Goal: Task Accomplishment & Management: Use online tool/utility

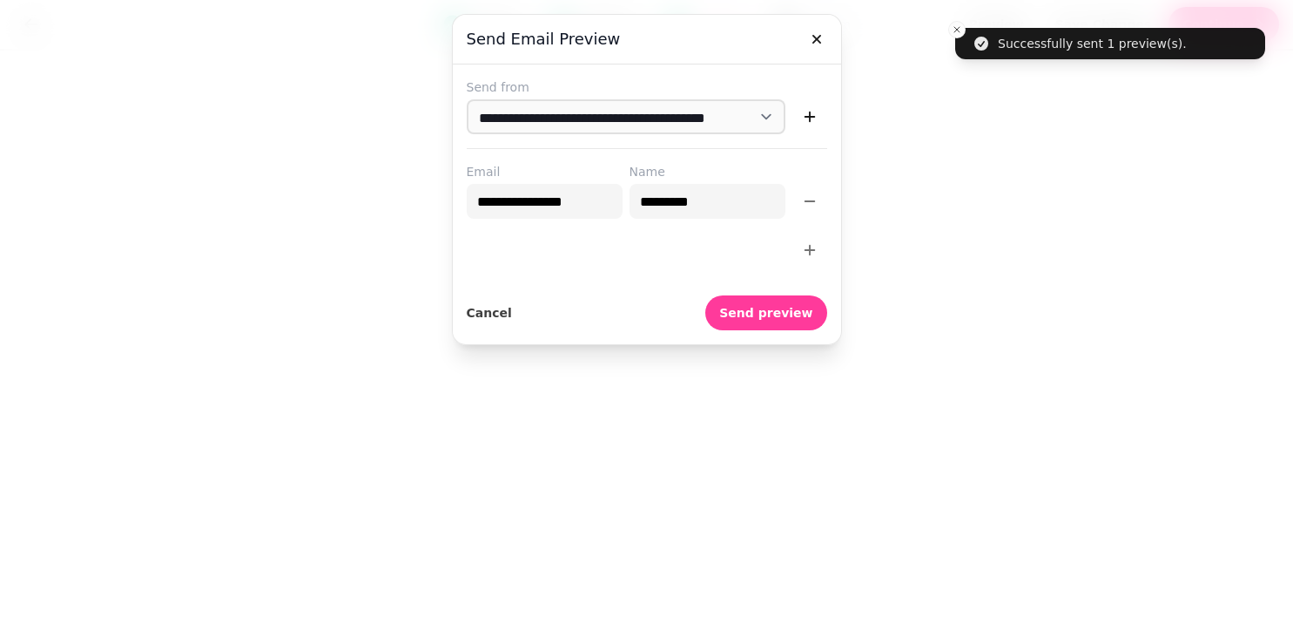
select select "**********"
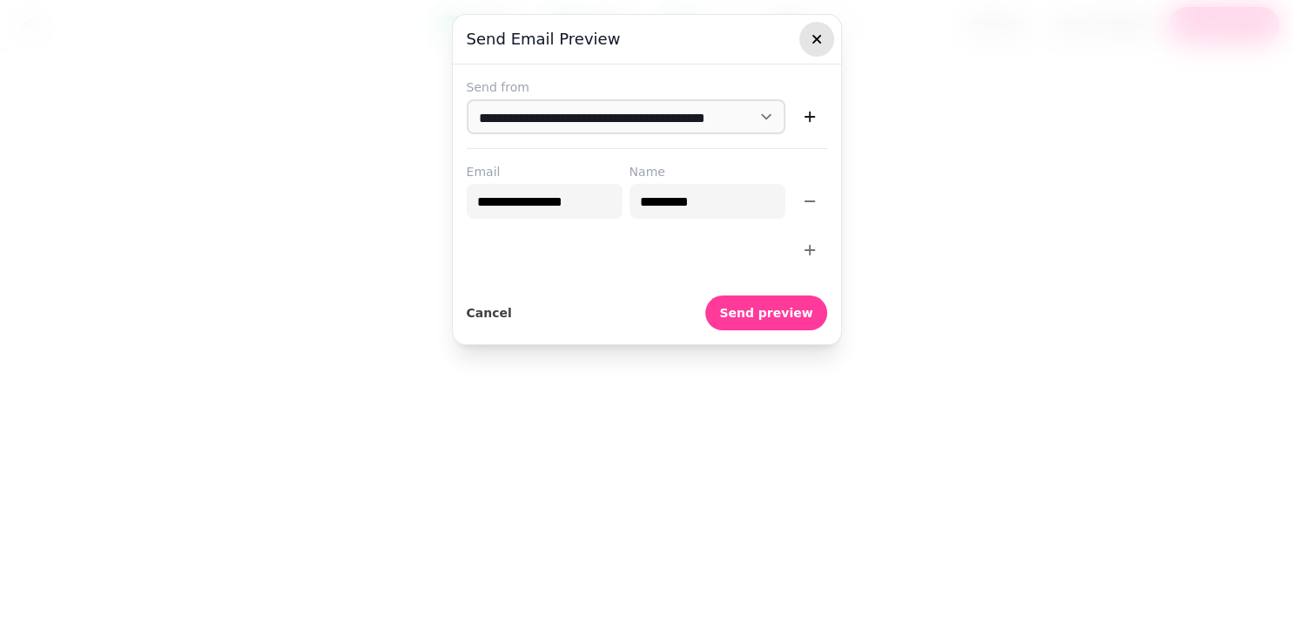
click at [814, 38] on icon "button" at bounding box center [816, 38] width 17 height 17
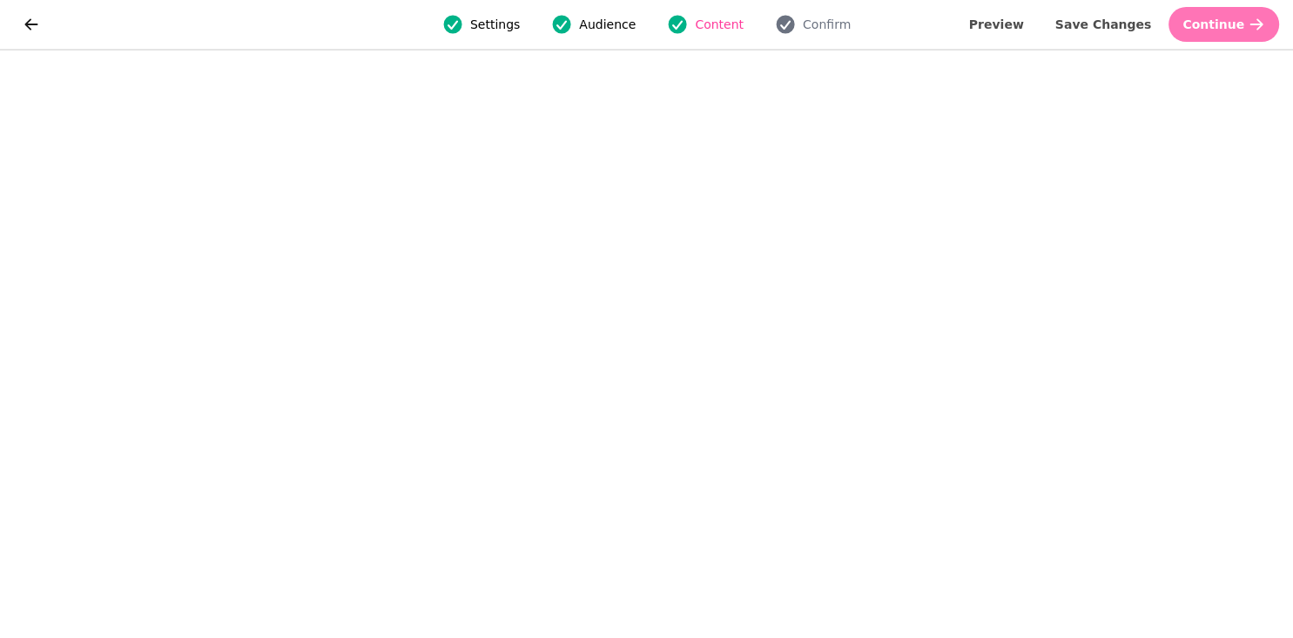
click at [1213, 18] on span "Continue" at bounding box center [1214, 24] width 62 height 12
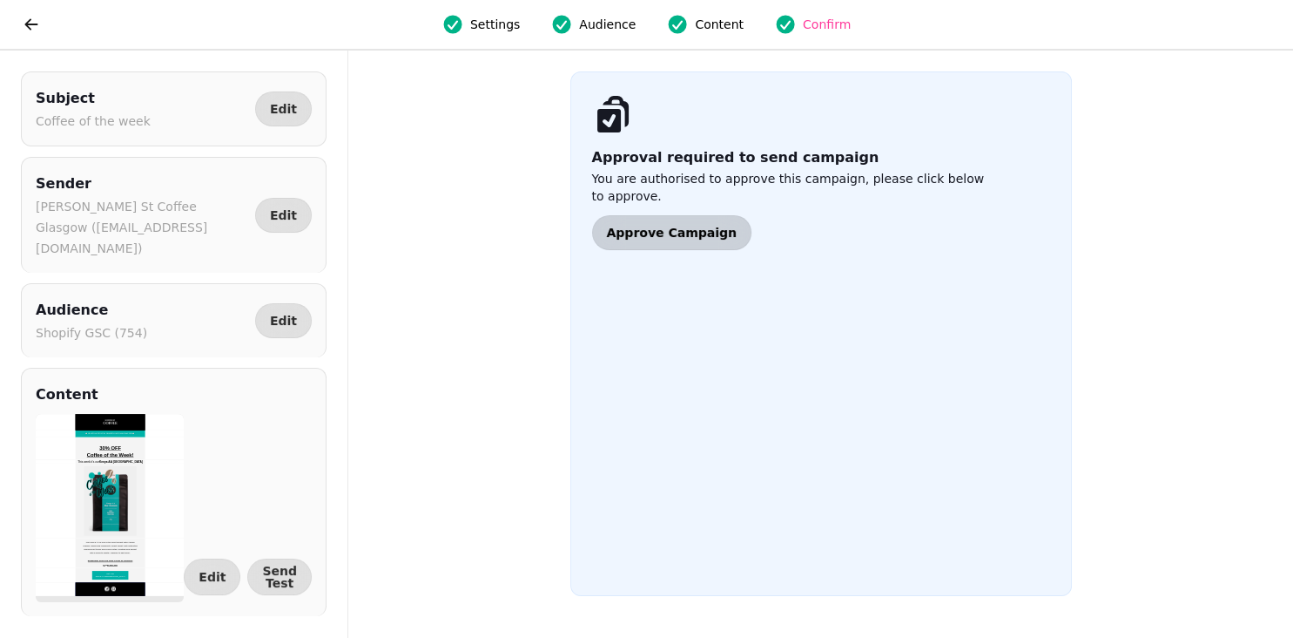
click at [631, 226] on span "Approve Campaign" at bounding box center [672, 232] width 130 height 12
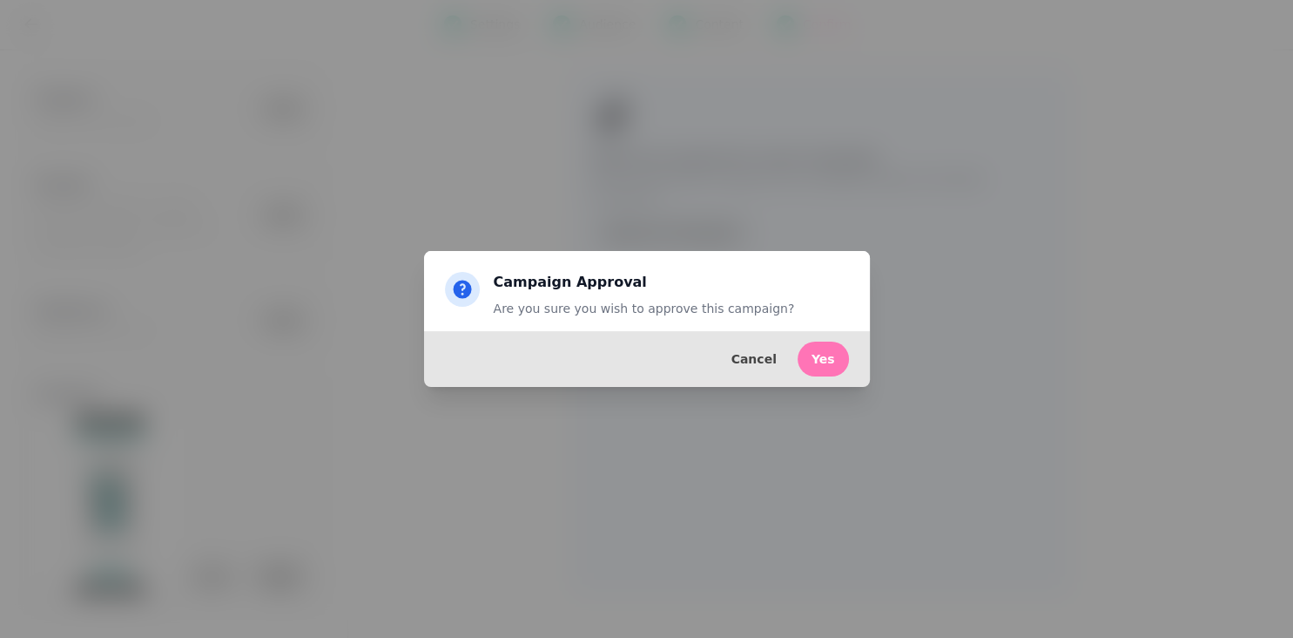
click at [825, 360] on span "Yes" at bounding box center [824, 359] width 24 height 12
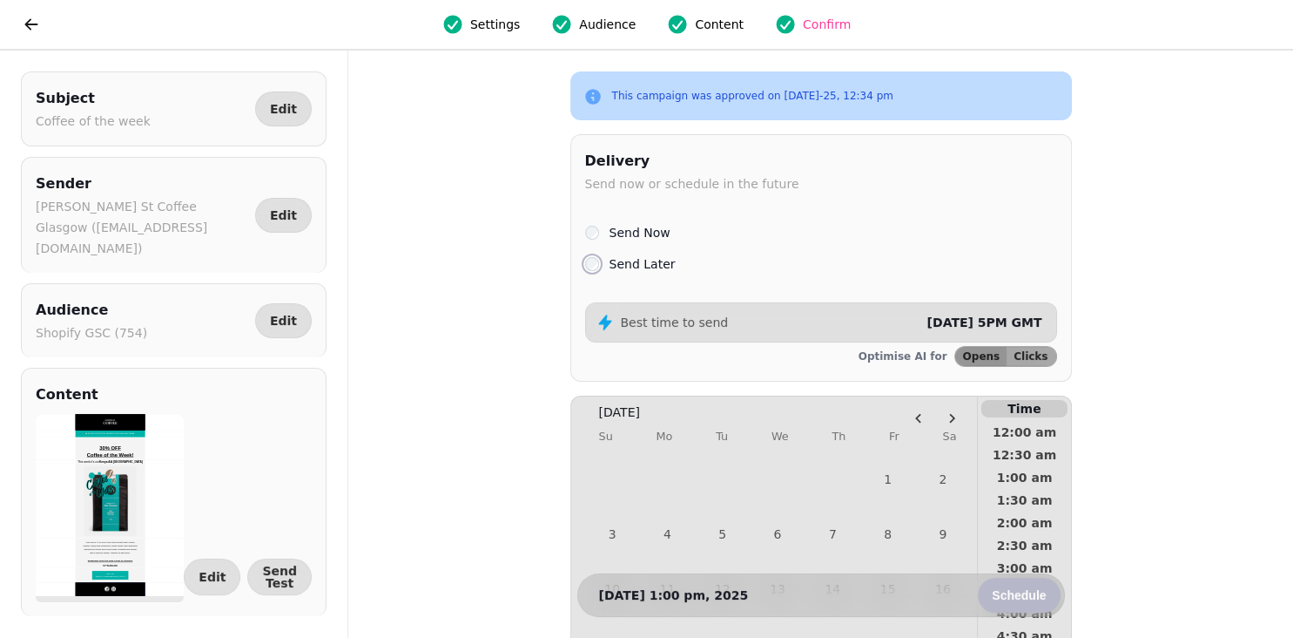
scroll to position [256, 0]
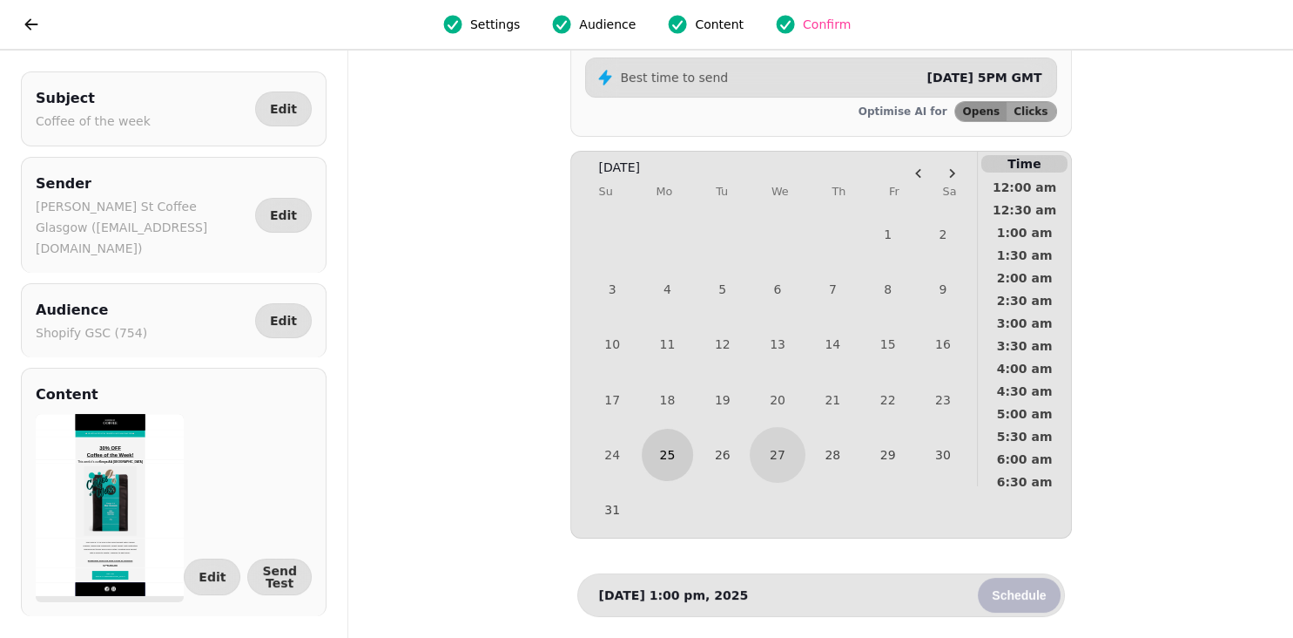
click at [671, 451] on button "25" at bounding box center [667, 454] width 51 height 51
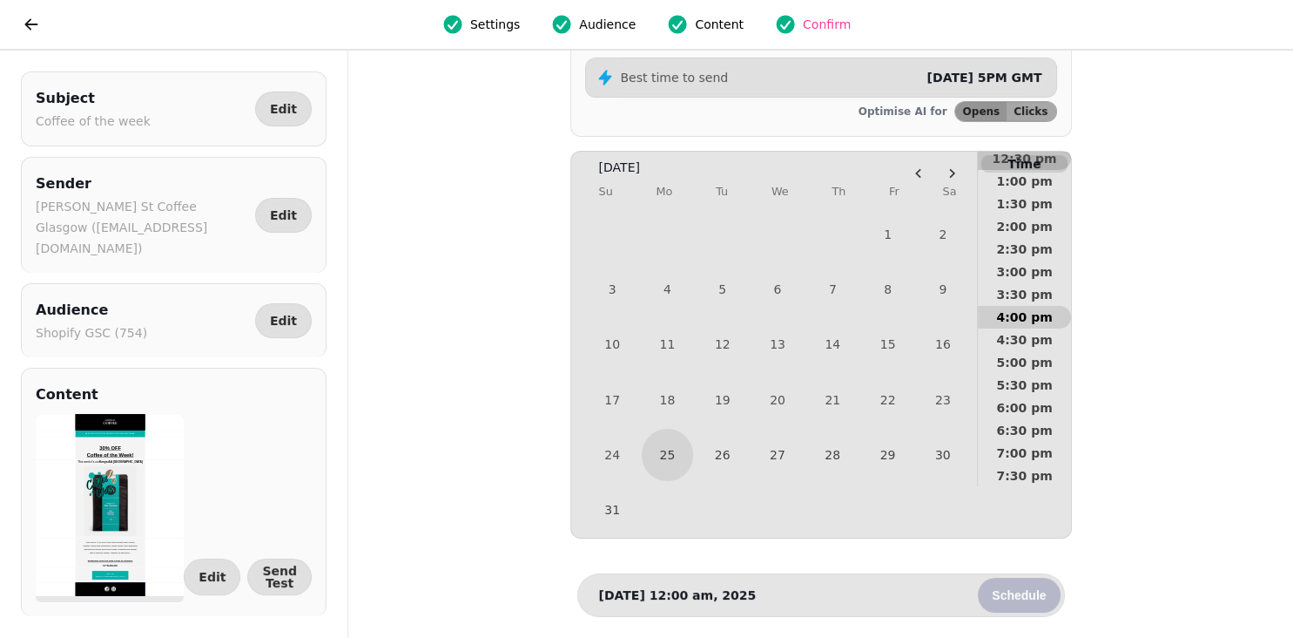
click at [1044, 311] on span "4:00 pm" at bounding box center [1024, 317] width 64 height 12
click at [1022, 591] on span "Schedule" at bounding box center [1019, 595] width 54 height 12
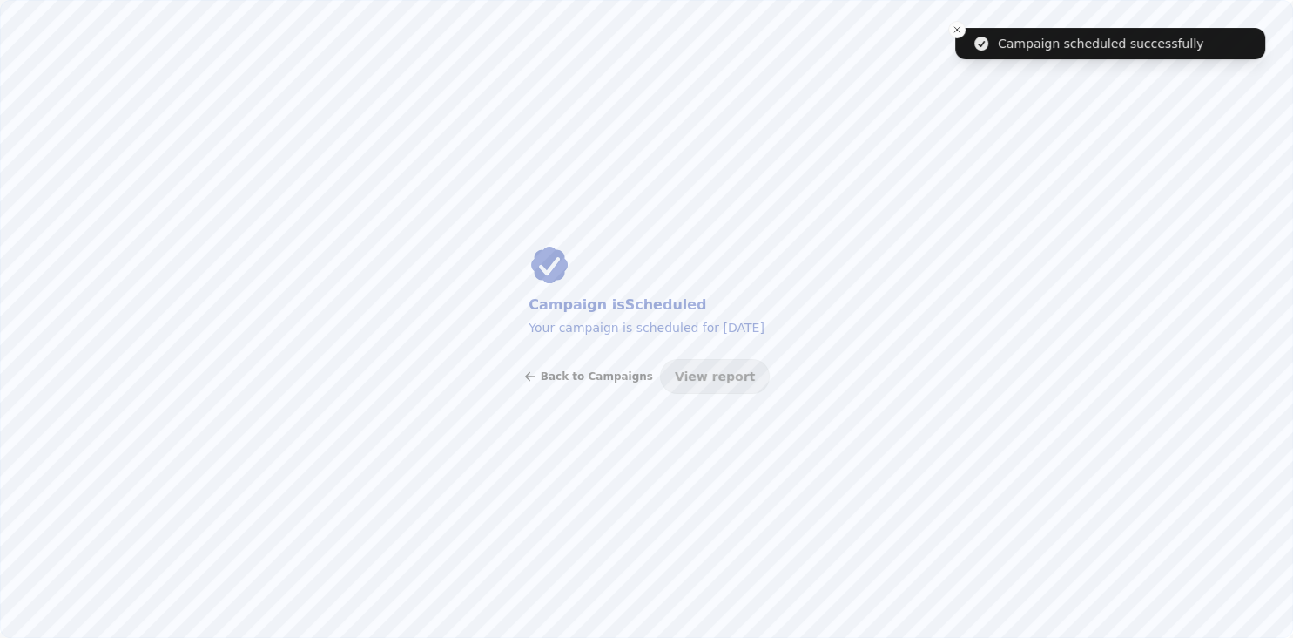
click at [559, 376] on button "Back to Campaigns" at bounding box center [588, 376] width 130 height 35
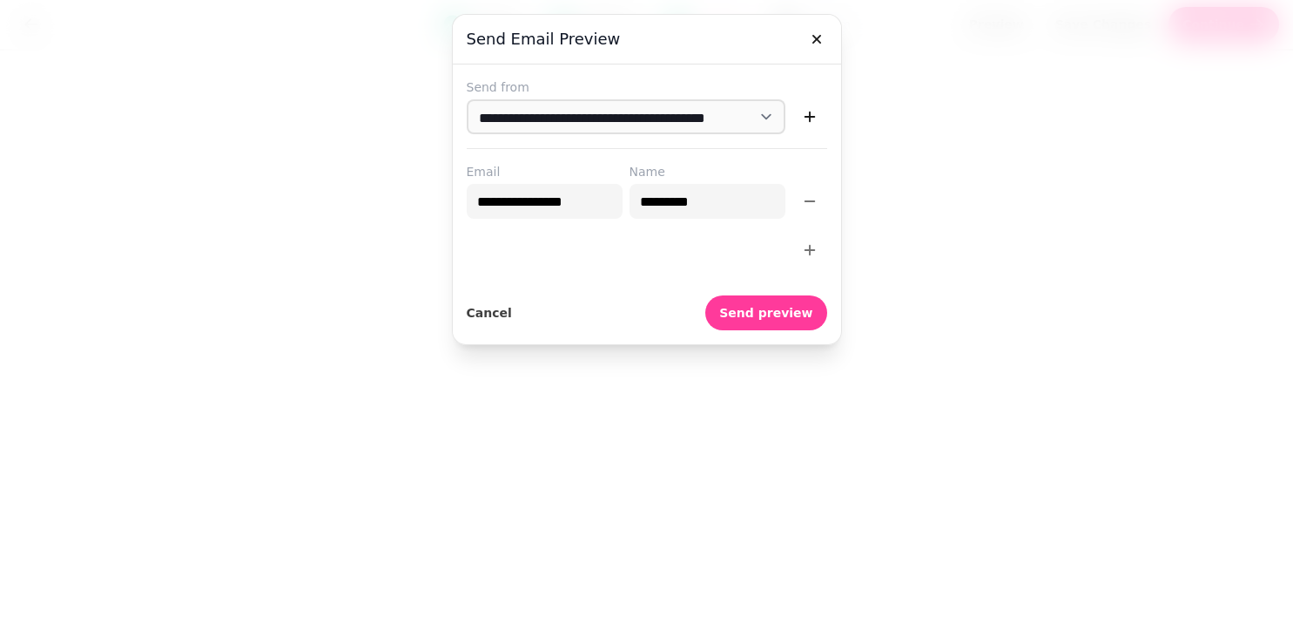
select select "**********"
click at [808, 40] on icon "button" at bounding box center [816, 38] width 17 height 17
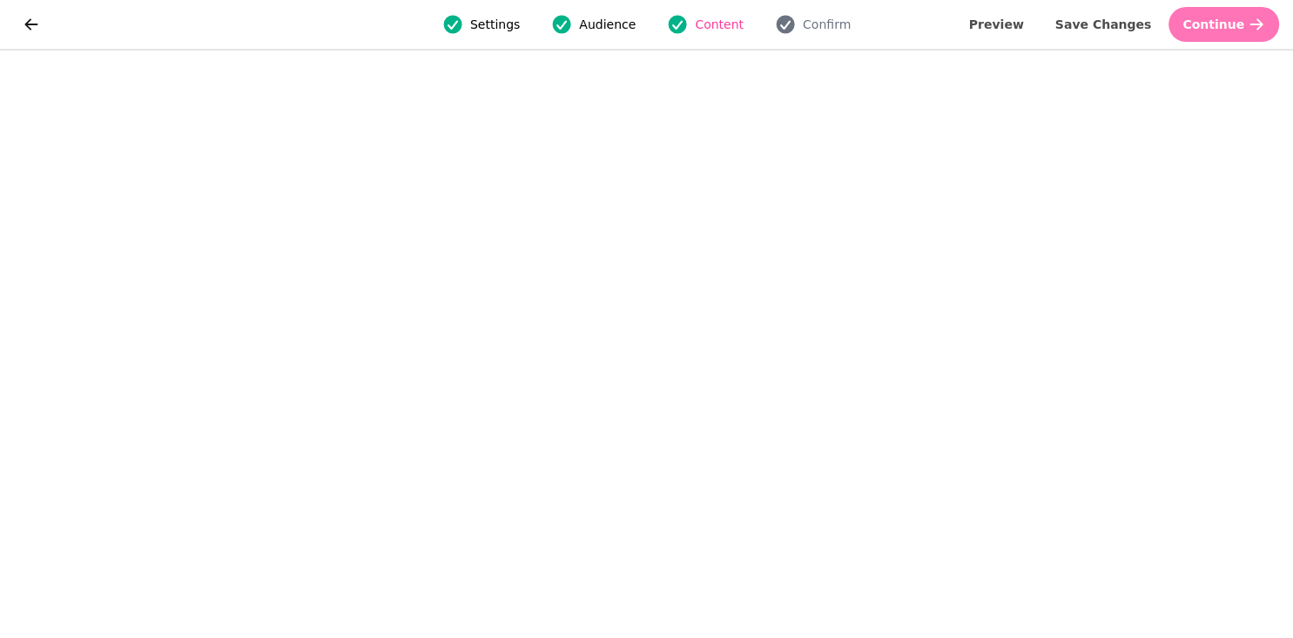
click at [1199, 33] on button "Continue" at bounding box center [1224, 24] width 111 height 35
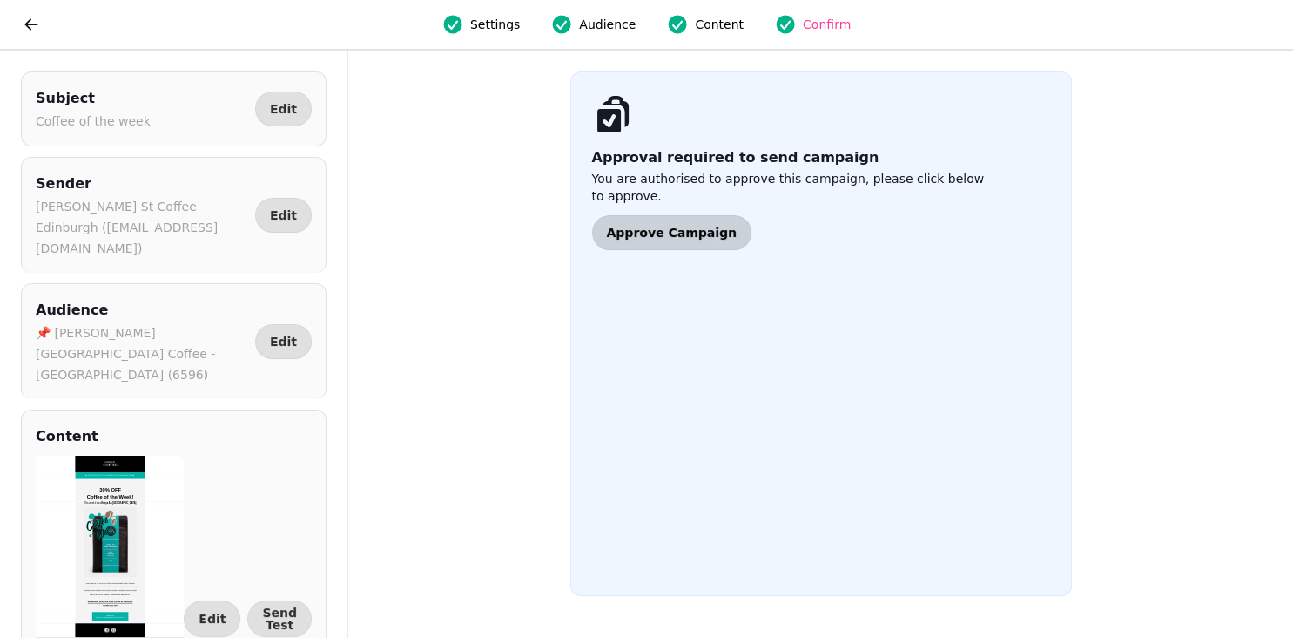
click at [630, 226] on span "Approve Campaign" at bounding box center [672, 232] width 130 height 12
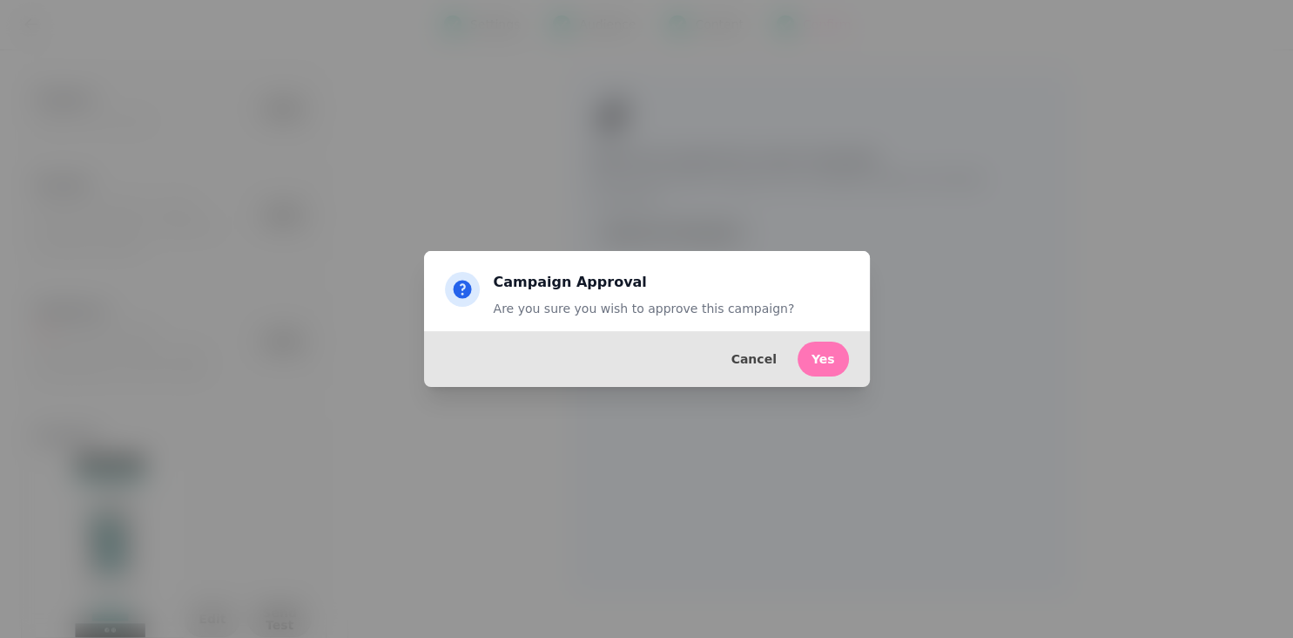
click at [827, 362] on span "Yes" at bounding box center [824, 359] width 24 height 12
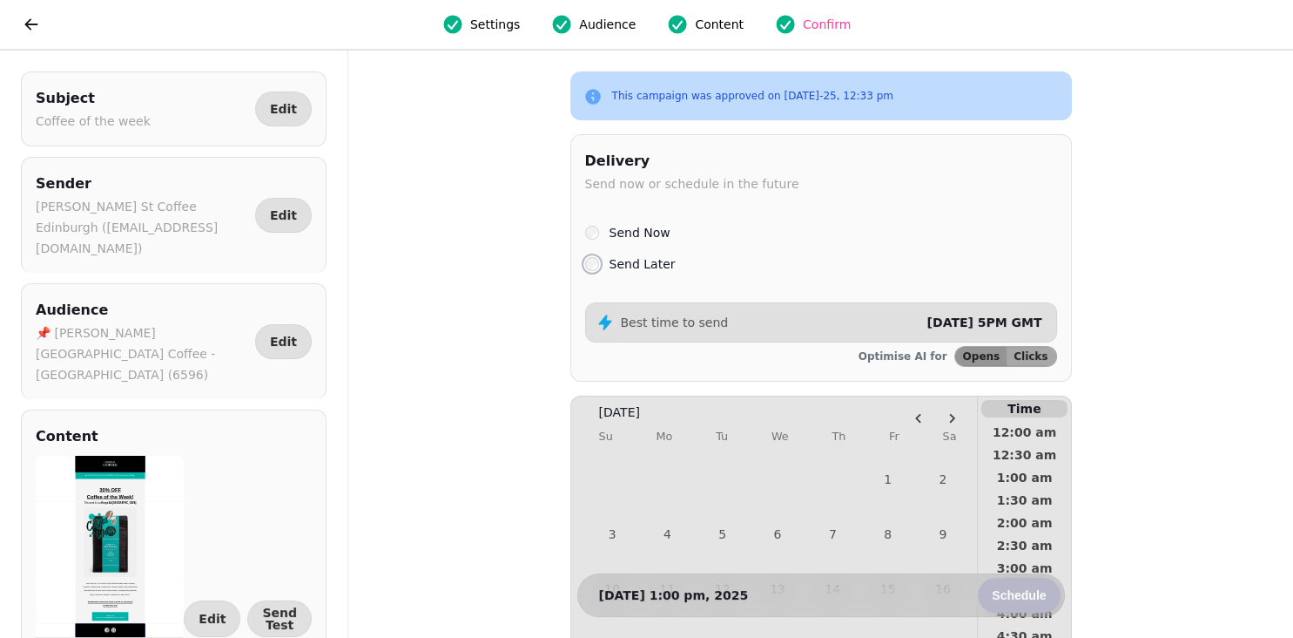
scroll to position [256, 0]
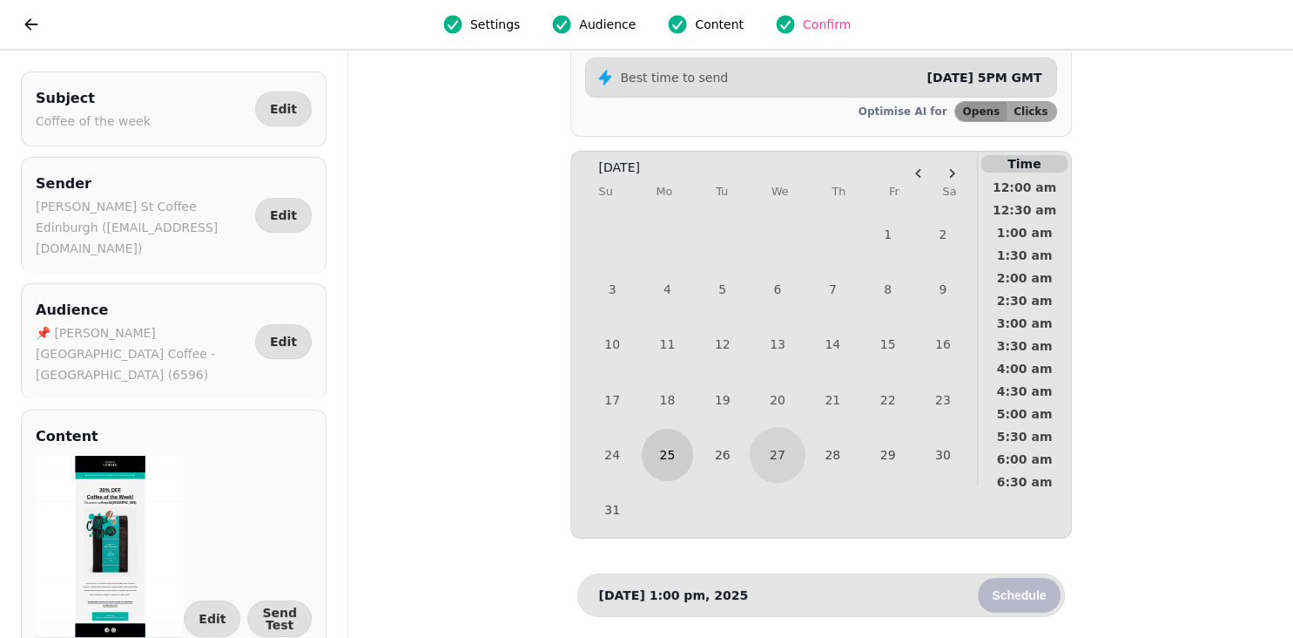
click at [673, 461] on button "25" at bounding box center [667, 454] width 51 height 51
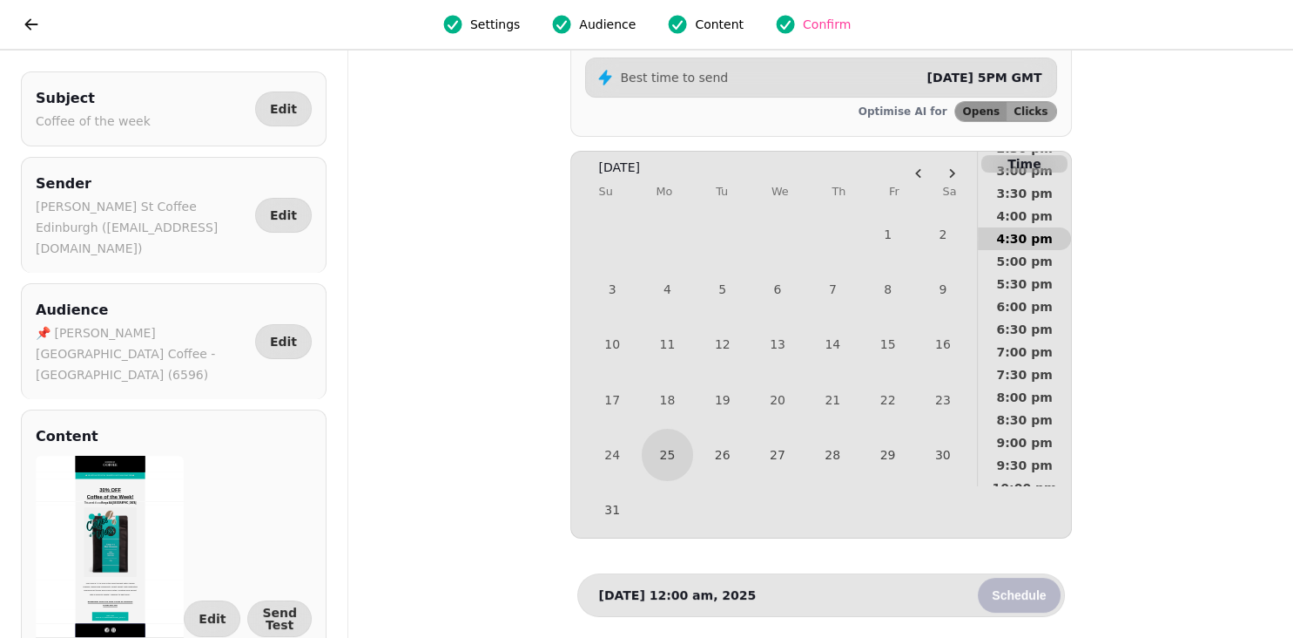
click at [1034, 233] on span "4:30 pm" at bounding box center [1024, 239] width 64 height 12
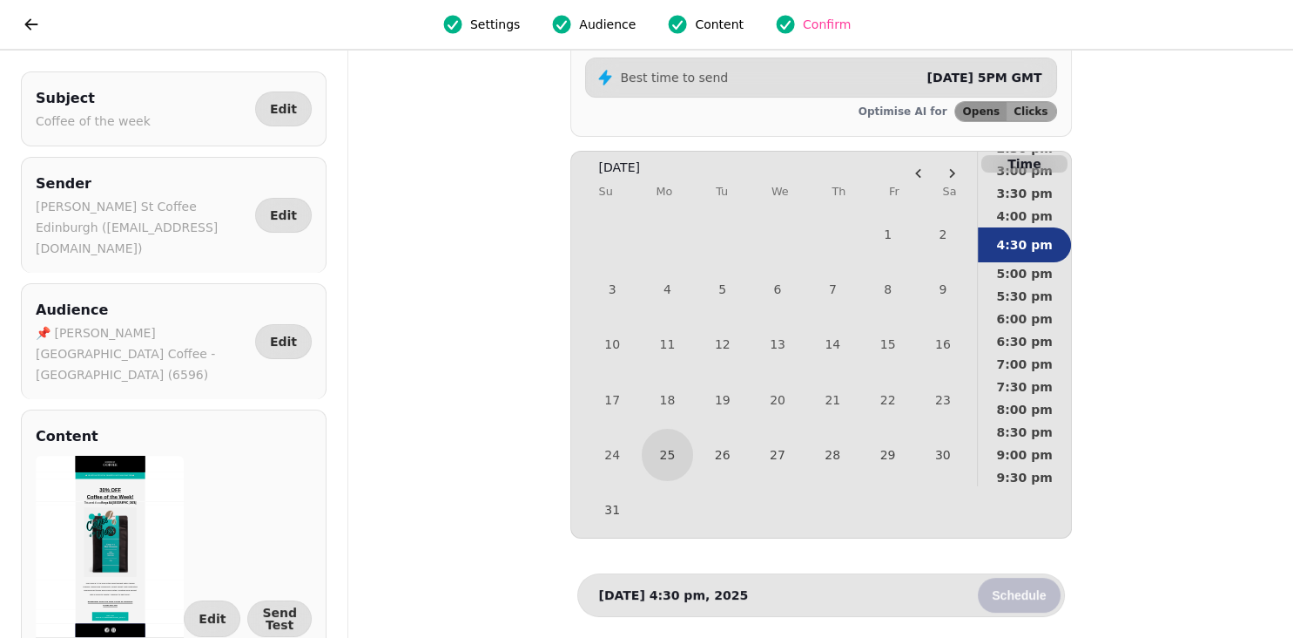
click at [997, 611] on button "Schedule" at bounding box center [1019, 594] width 82 height 35
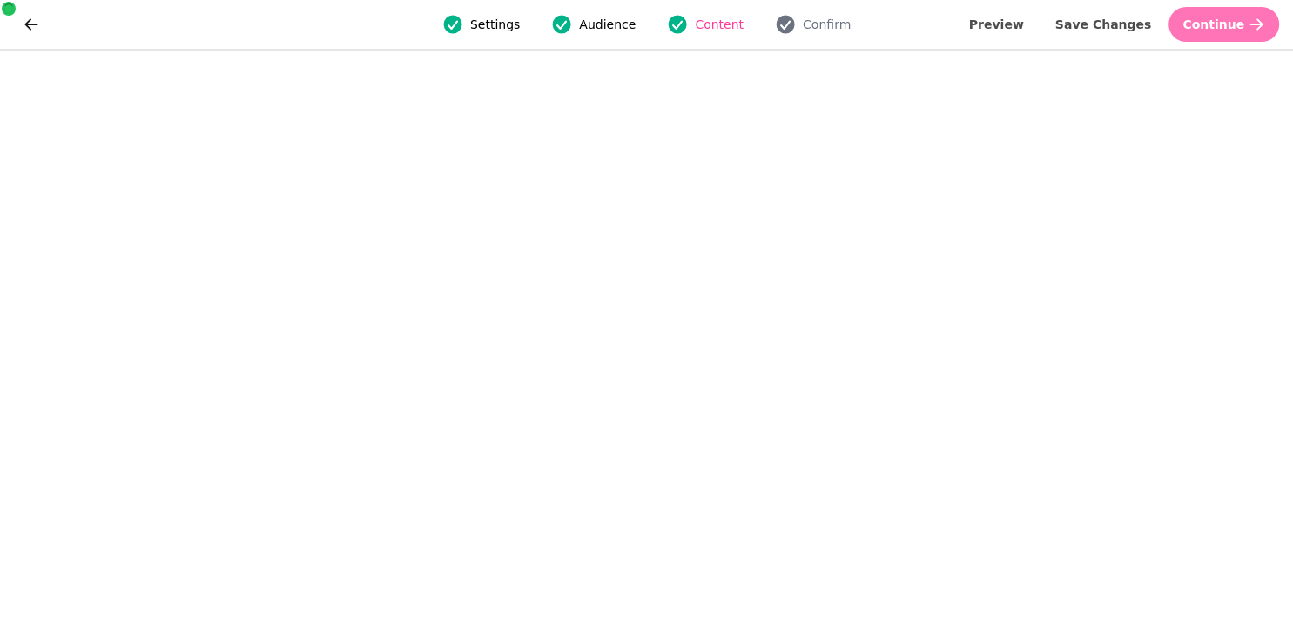
click at [1219, 24] on span "Continue" at bounding box center [1214, 24] width 62 height 12
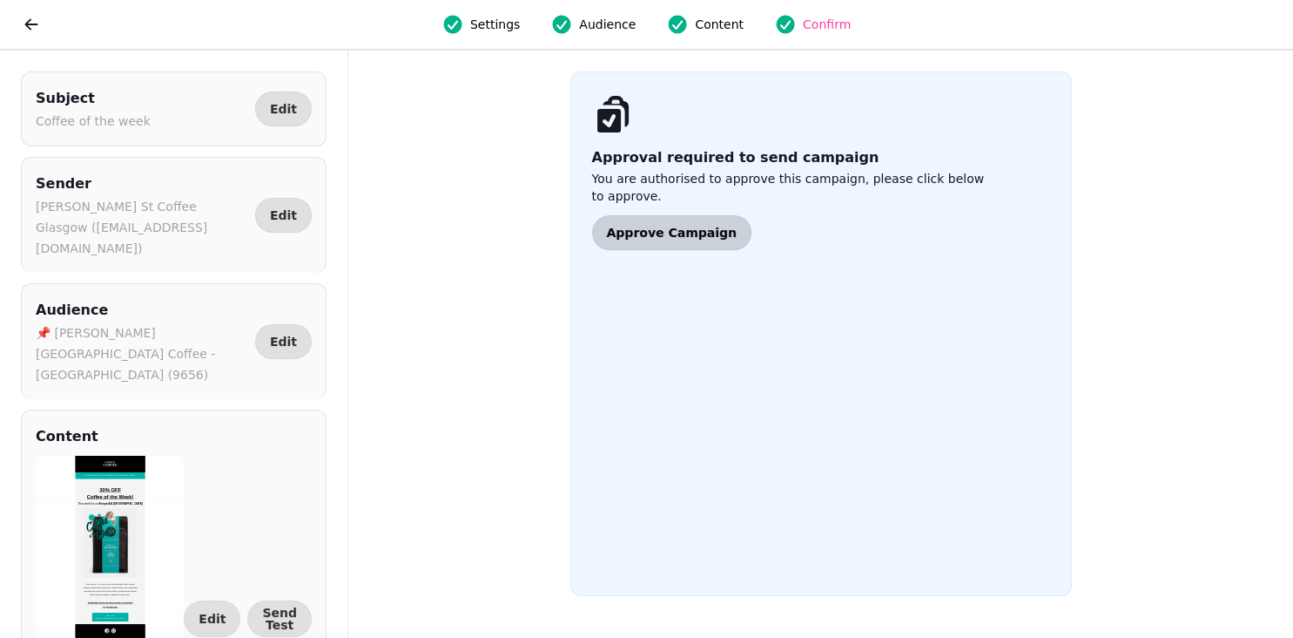
click at [622, 226] on span "Approve Campaign" at bounding box center [672, 232] width 130 height 12
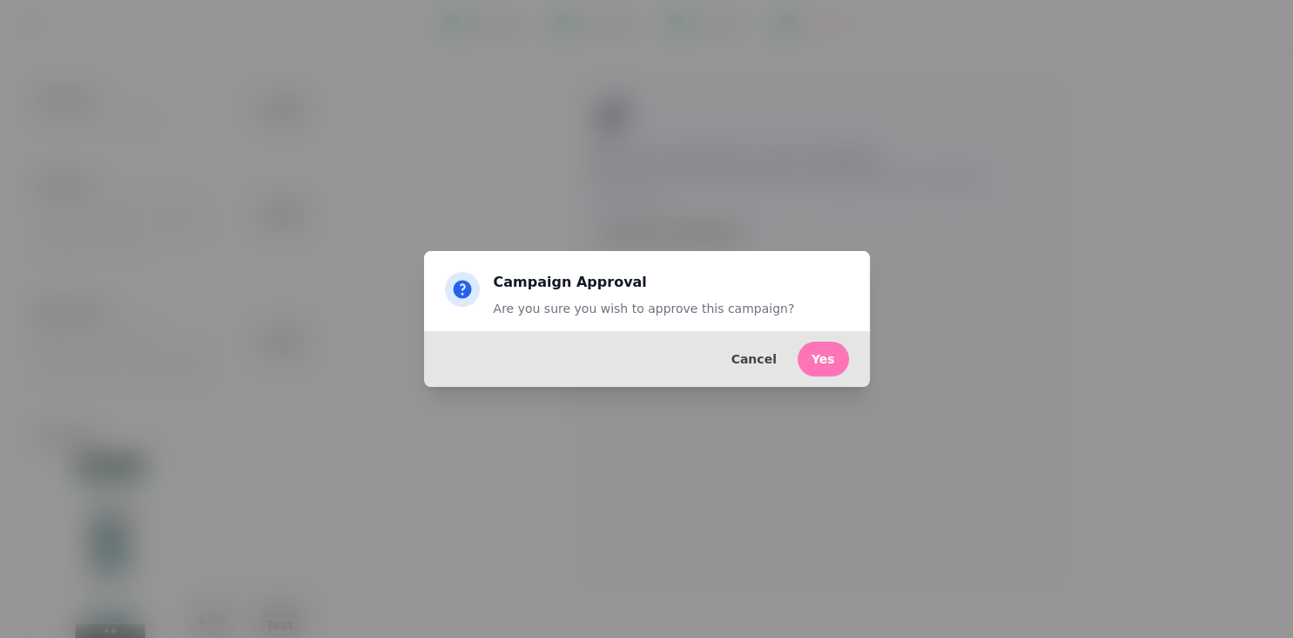
click at [829, 361] on span "Yes" at bounding box center [824, 359] width 24 height 12
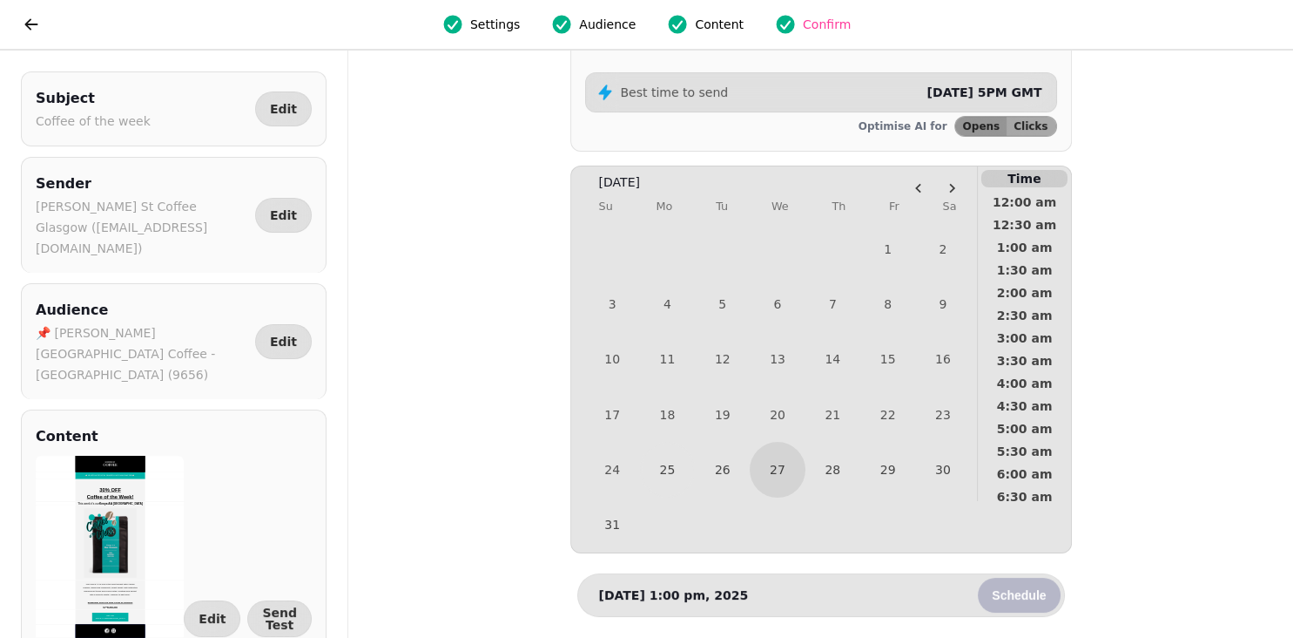
scroll to position [256, 0]
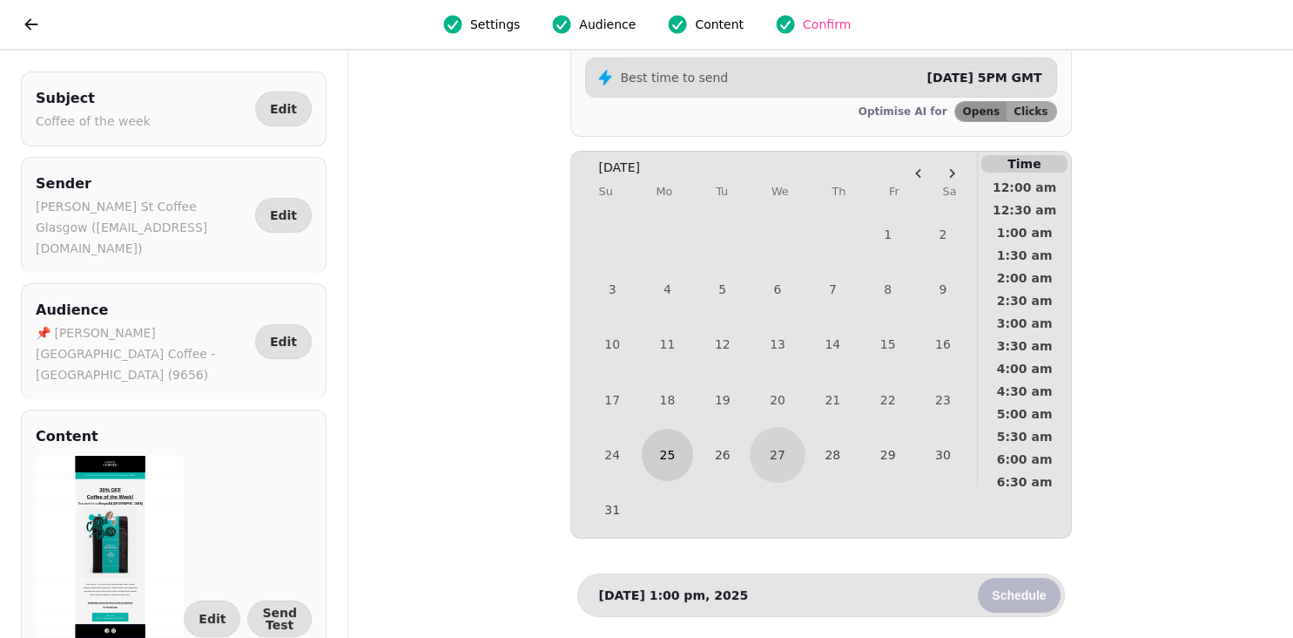
click at [665, 443] on button "25" at bounding box center [667, 454] width 51 height 51
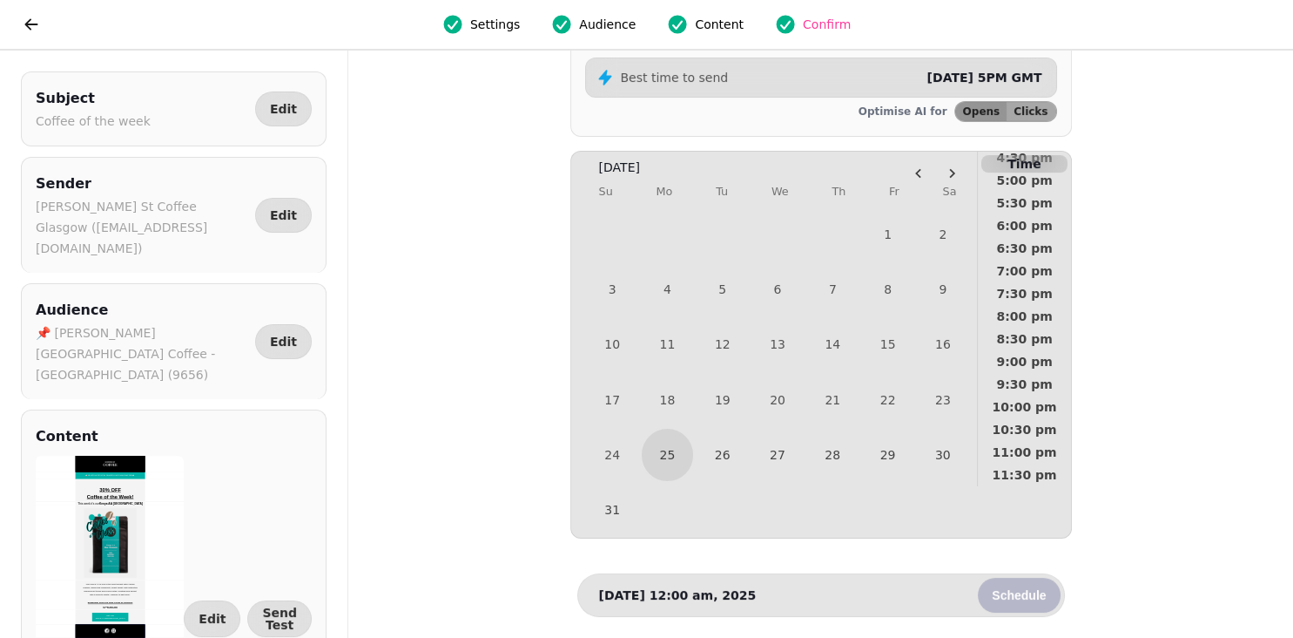
scroll to position [728, 0]
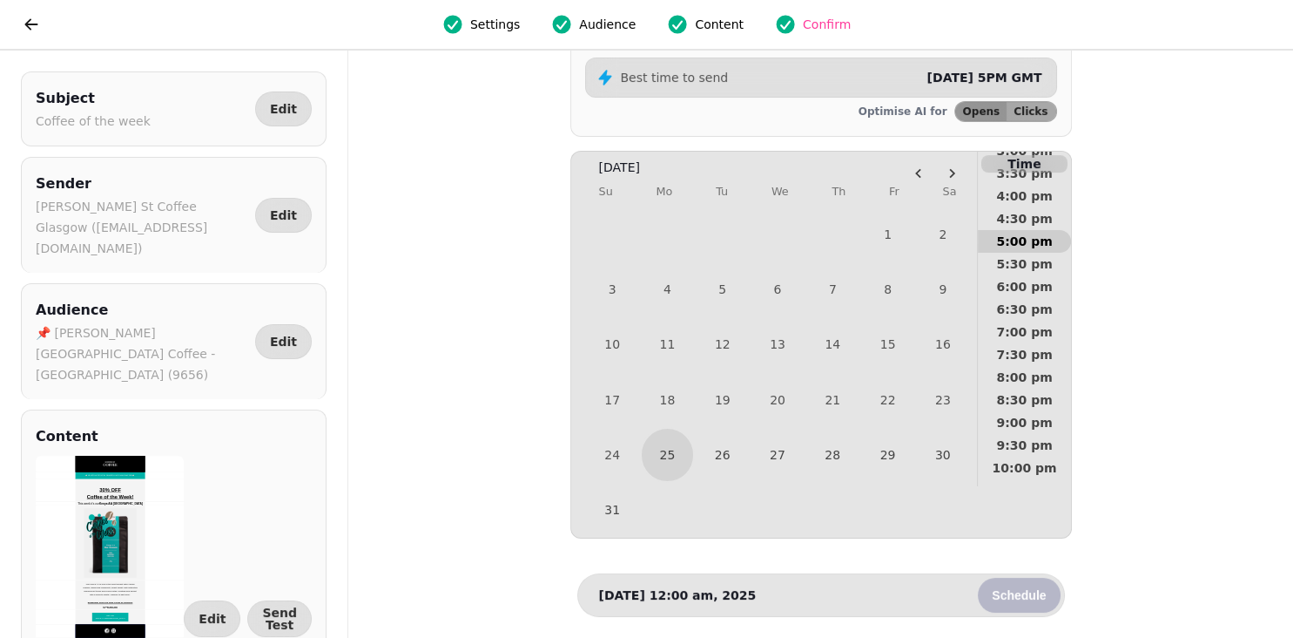
click at [1023, 235] on span "5:00 pm" at bounding box center [1024, 241] width 64 height 12
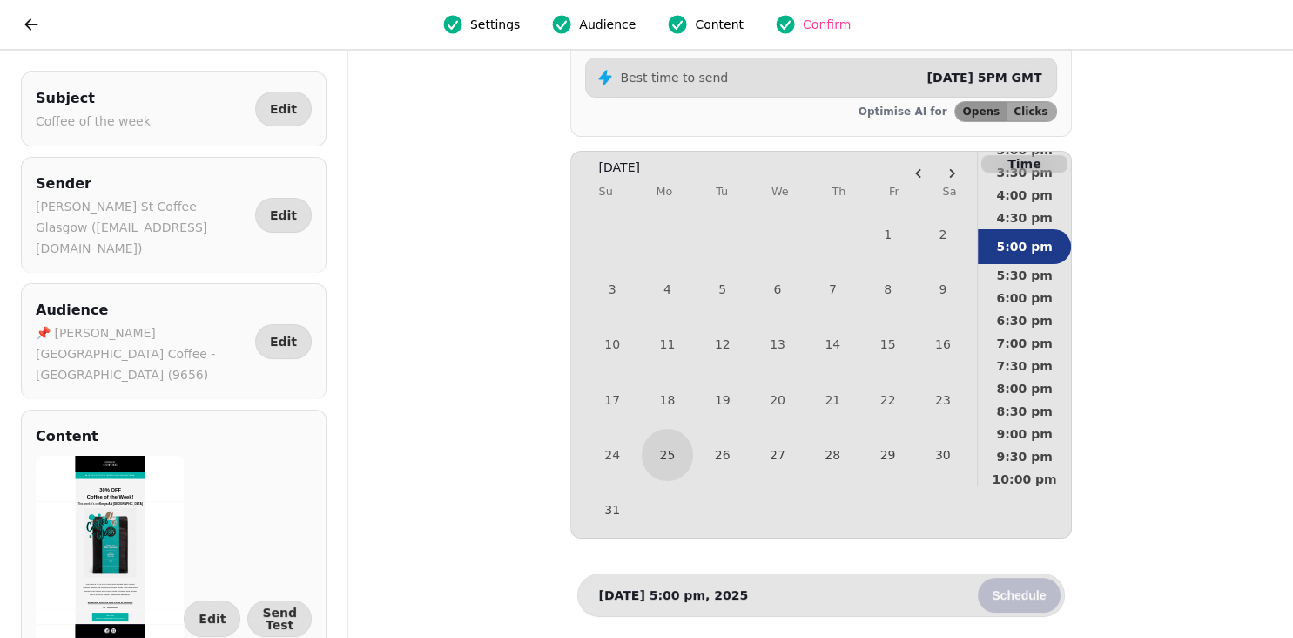
click at [1004, 595] on span "Schedule" at bounding box center [1019, 595] width 54 height 12
